Goal: Task Accomplishment & Management: Manage account settings

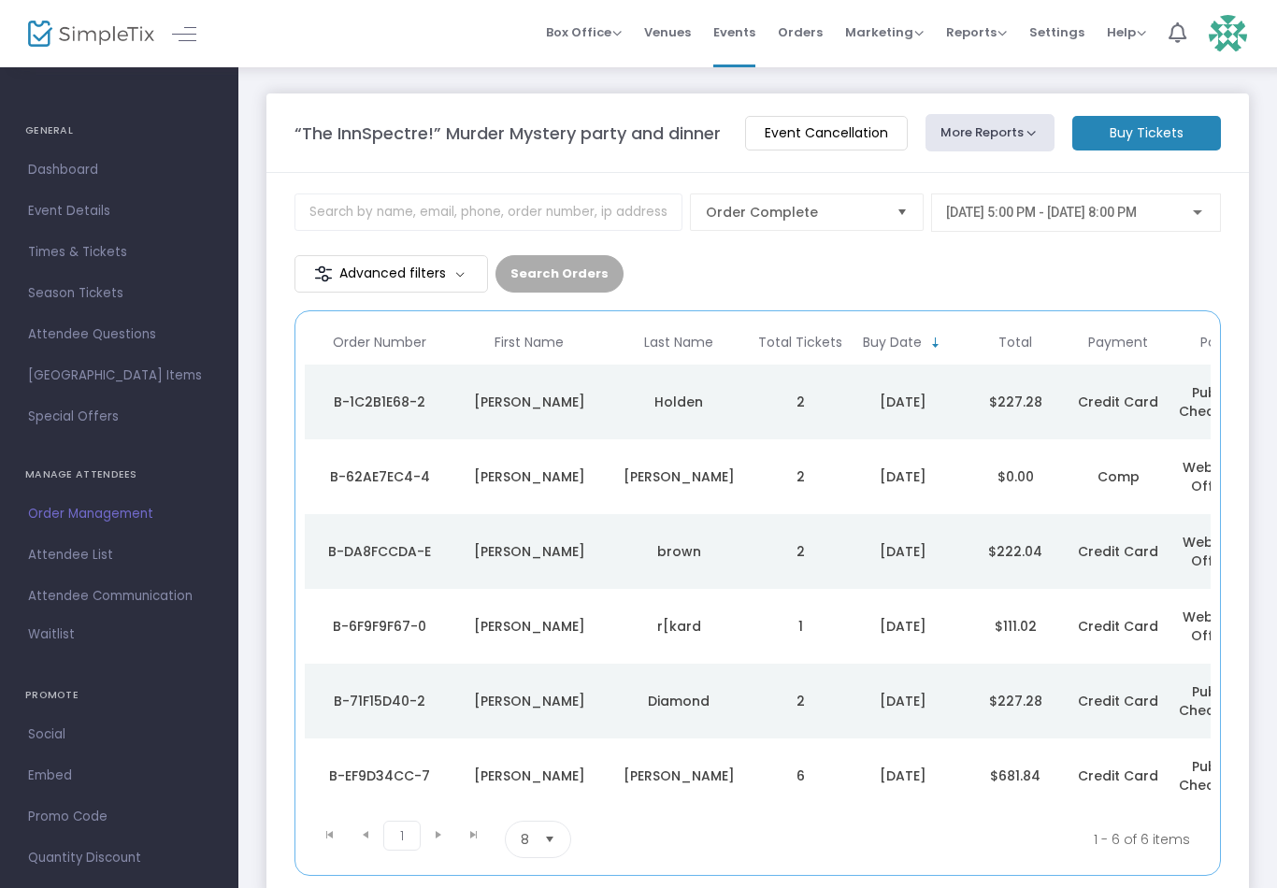
click at [645, 476] on div "[PERSON_NAME]" at bounding box center [679, 477] width 140 height 19
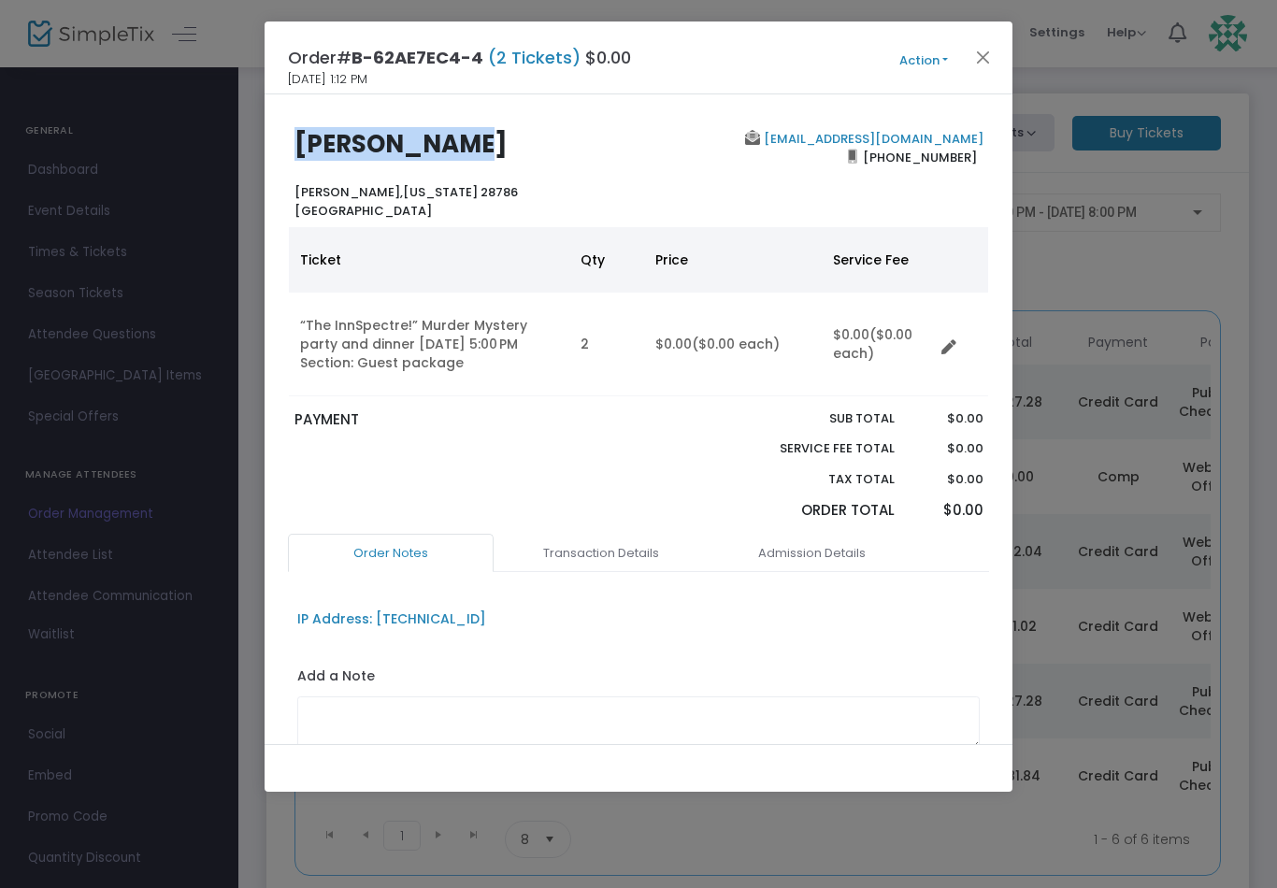
drag, startPoint x: 293, startPoint y: 143, endPoint x: 569, endPoint y: 143, distance: 275.8
click at [569, 143] on div "[PERSON_NAME] [PERSON_NAME], [US_STATE] 28786 [GEOGRAPHIC_DATA]" at bounding box center [461, 175] width 353 height 90
copy b "[PERSON_NAME]"
click at [1097, 460] on ngb-modal-window "Order# B-62AE7EC4-4 (2 Tickets) $0.00 8/8/2025 1:12 PM Action Mark Admitted Edi…" at bounding box center [638, 444] width 1277 height 888
click at [918, 59] on button "Action" at bounding box center [924, 60] width 112 height 21
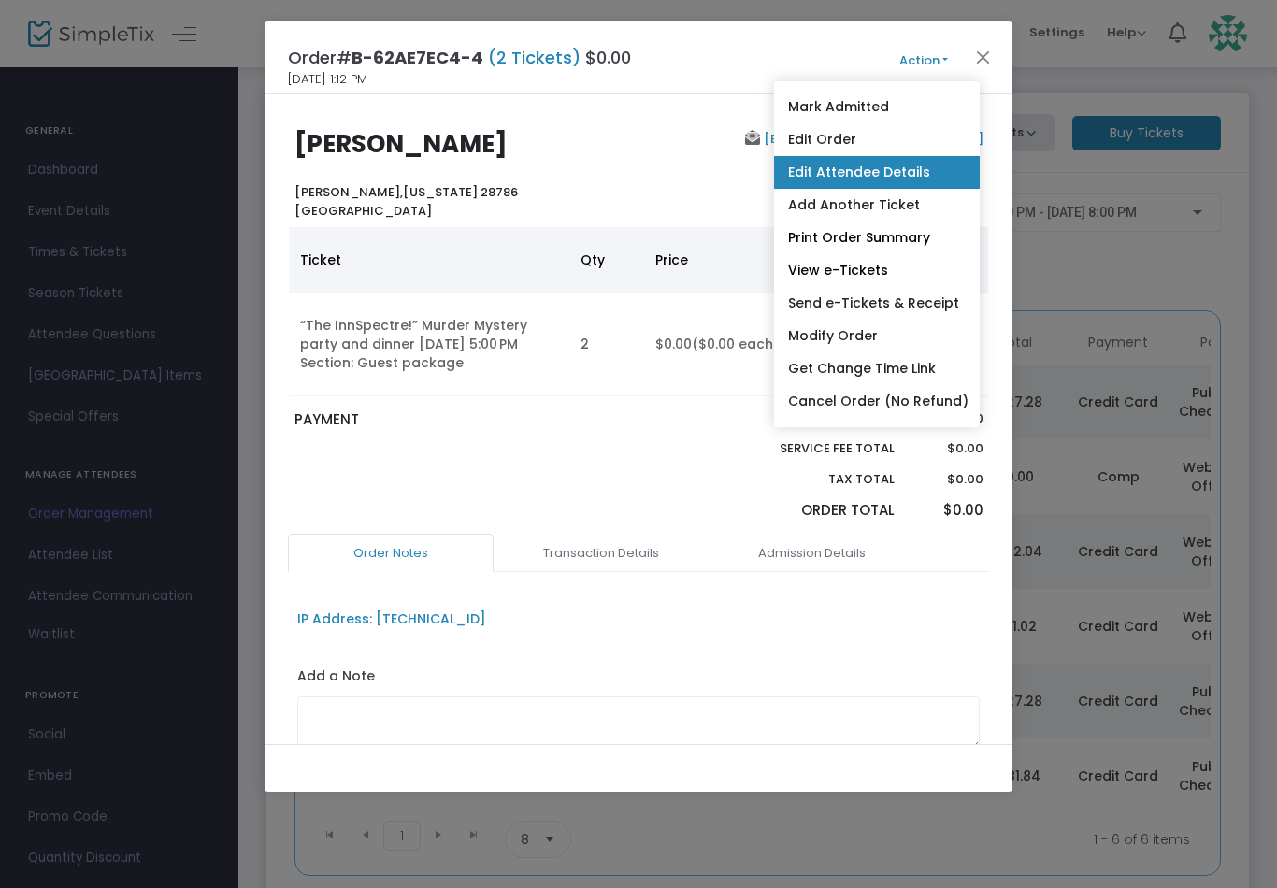
click at [948, 179] on link "Edit Attendee Details" at bounding box center [877, 172] width 206 height 33
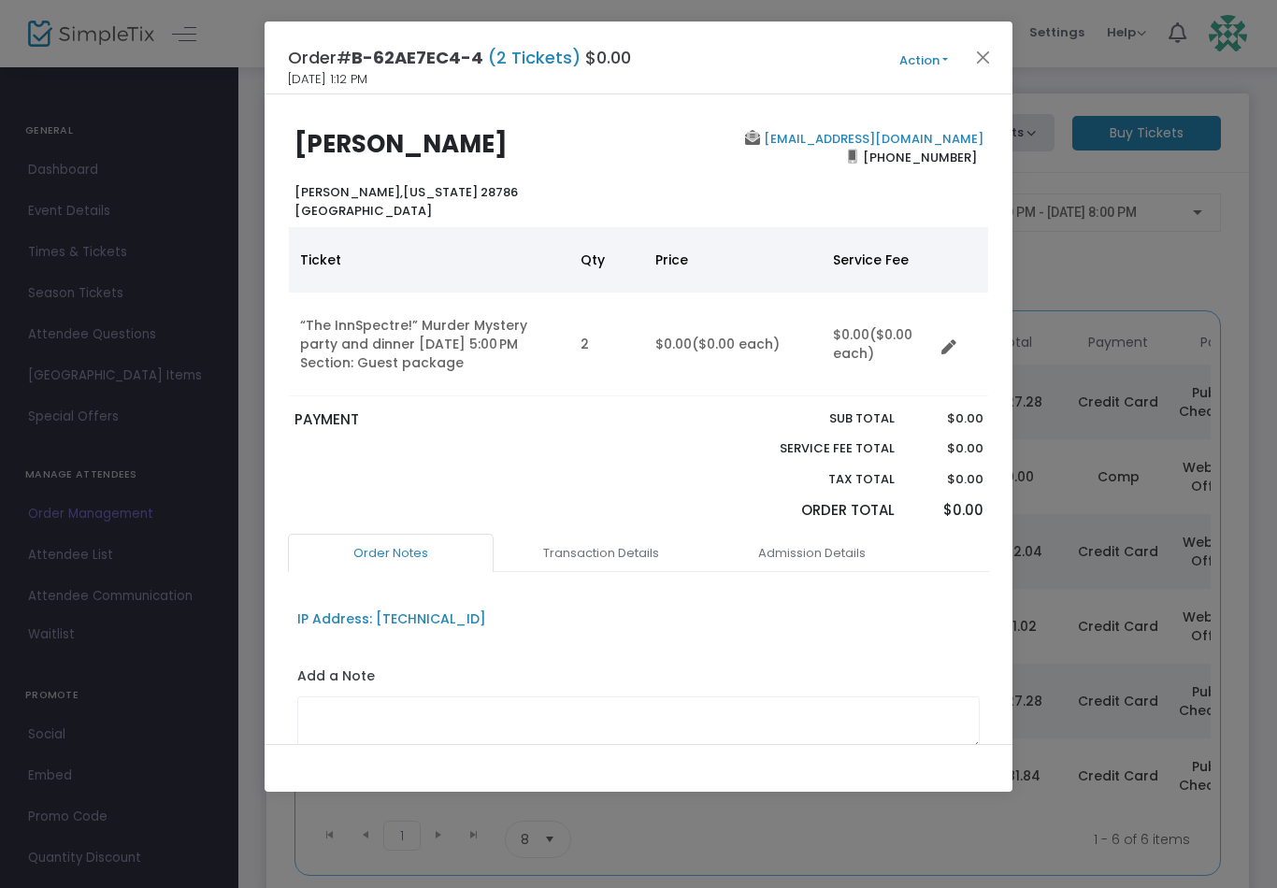
click at [1128, 482] on ngb-modal-window "Order# B-62AE7EC4-4 (2 Tickets) $0.00 8/8/2025 1:12 PM Action Mark Admitted Edi…" at bounding box center [638, 444] width 1277 height 888
